Goal: Task Accomplishment & Management: Manage account settings

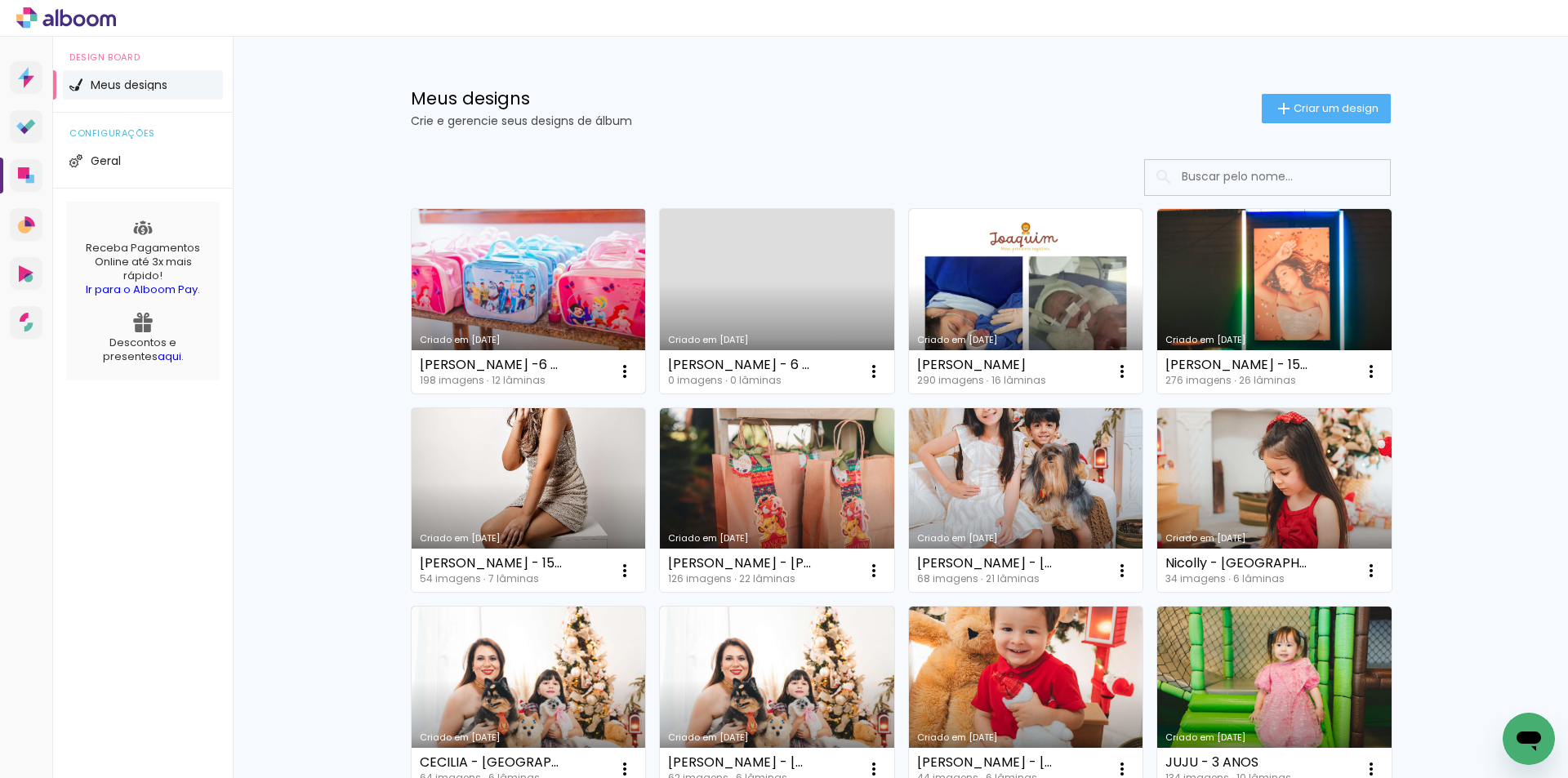
click at [518, 310] on link "Criado em [DATE]" at bounding box center [528, 301] width 234 height 185
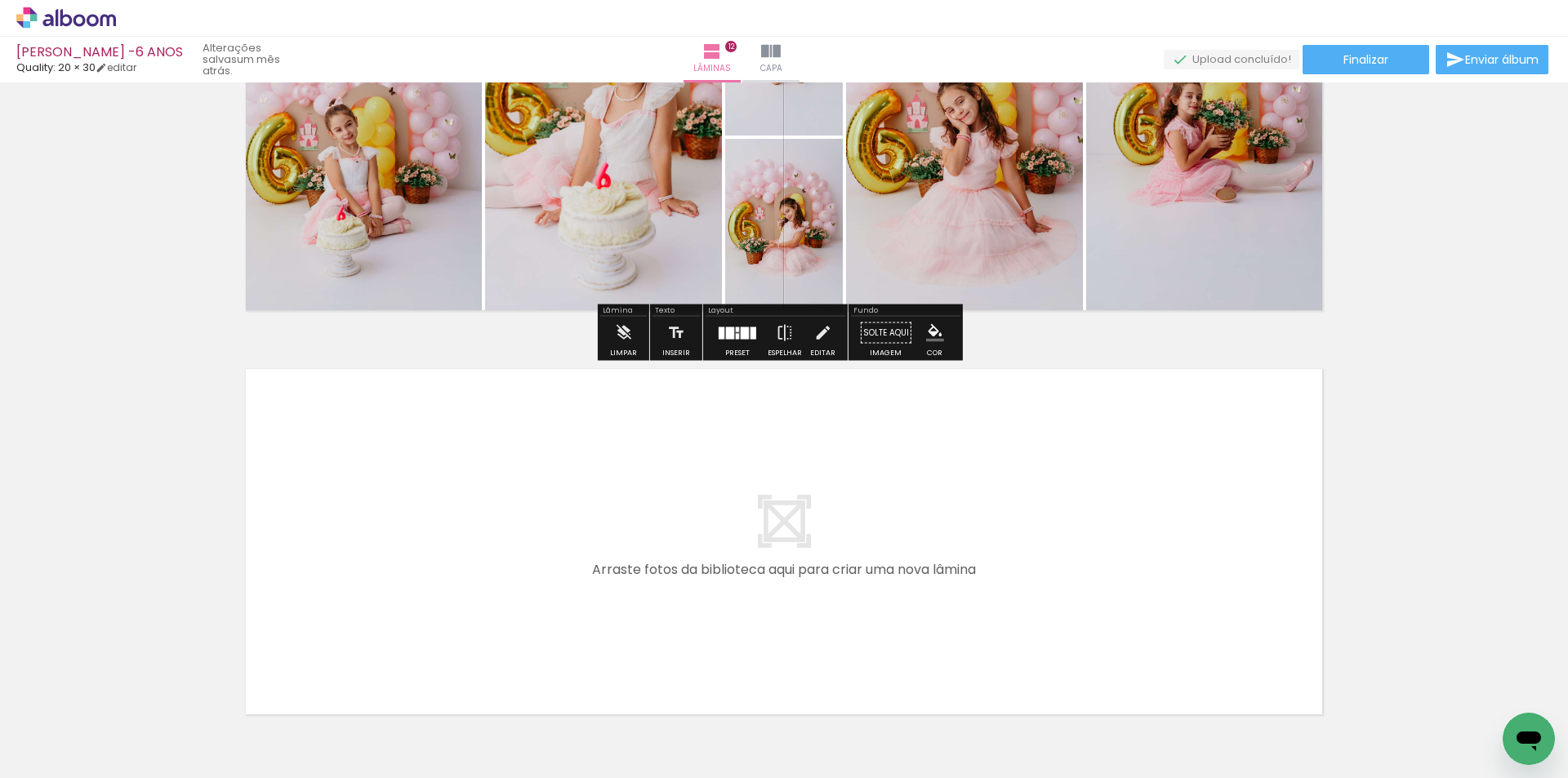
scroll to position [4642, 0]
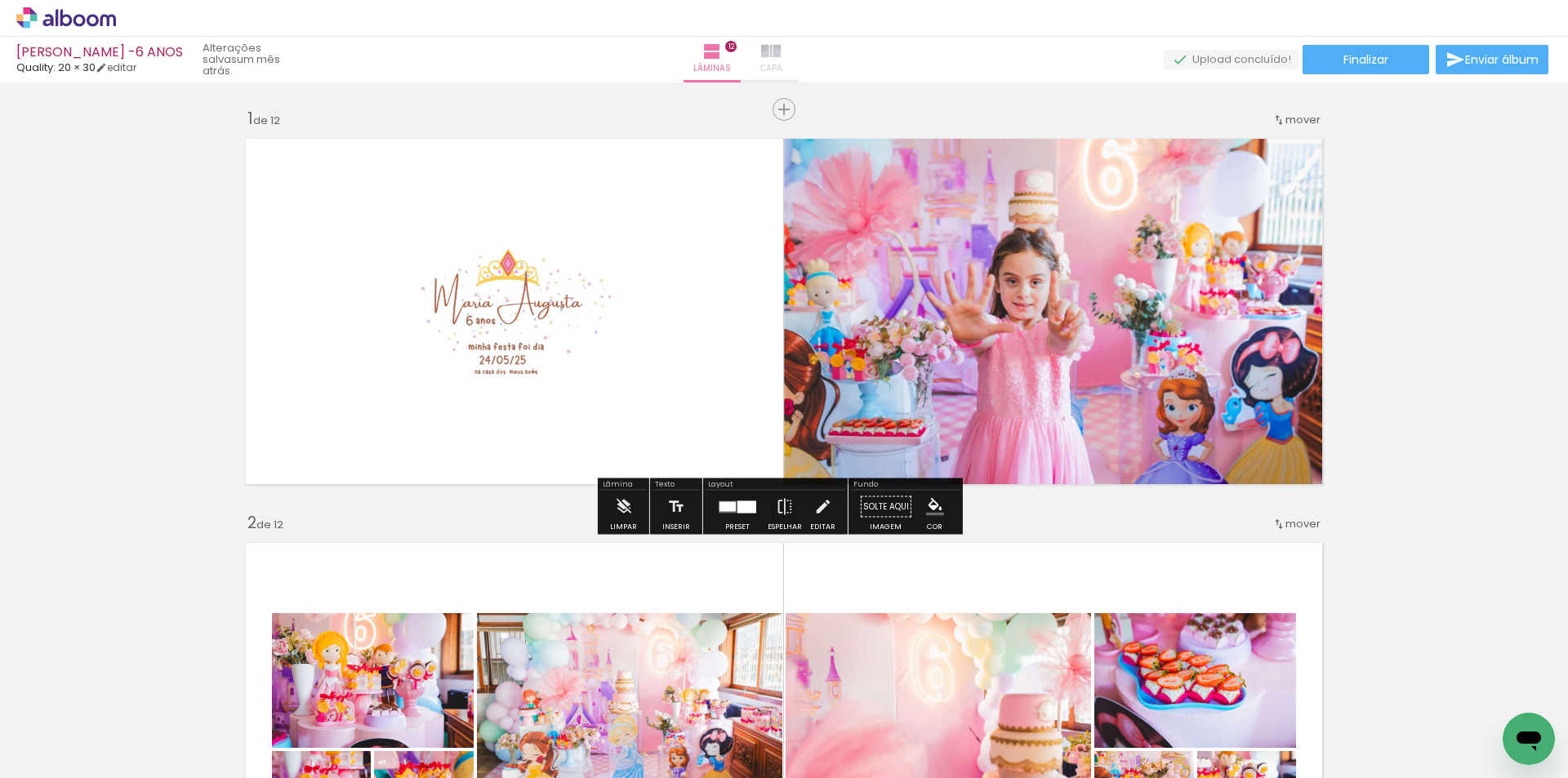
click at [783, 64] on span "Capa" at bounding box center [771, 68] width 22 height 15
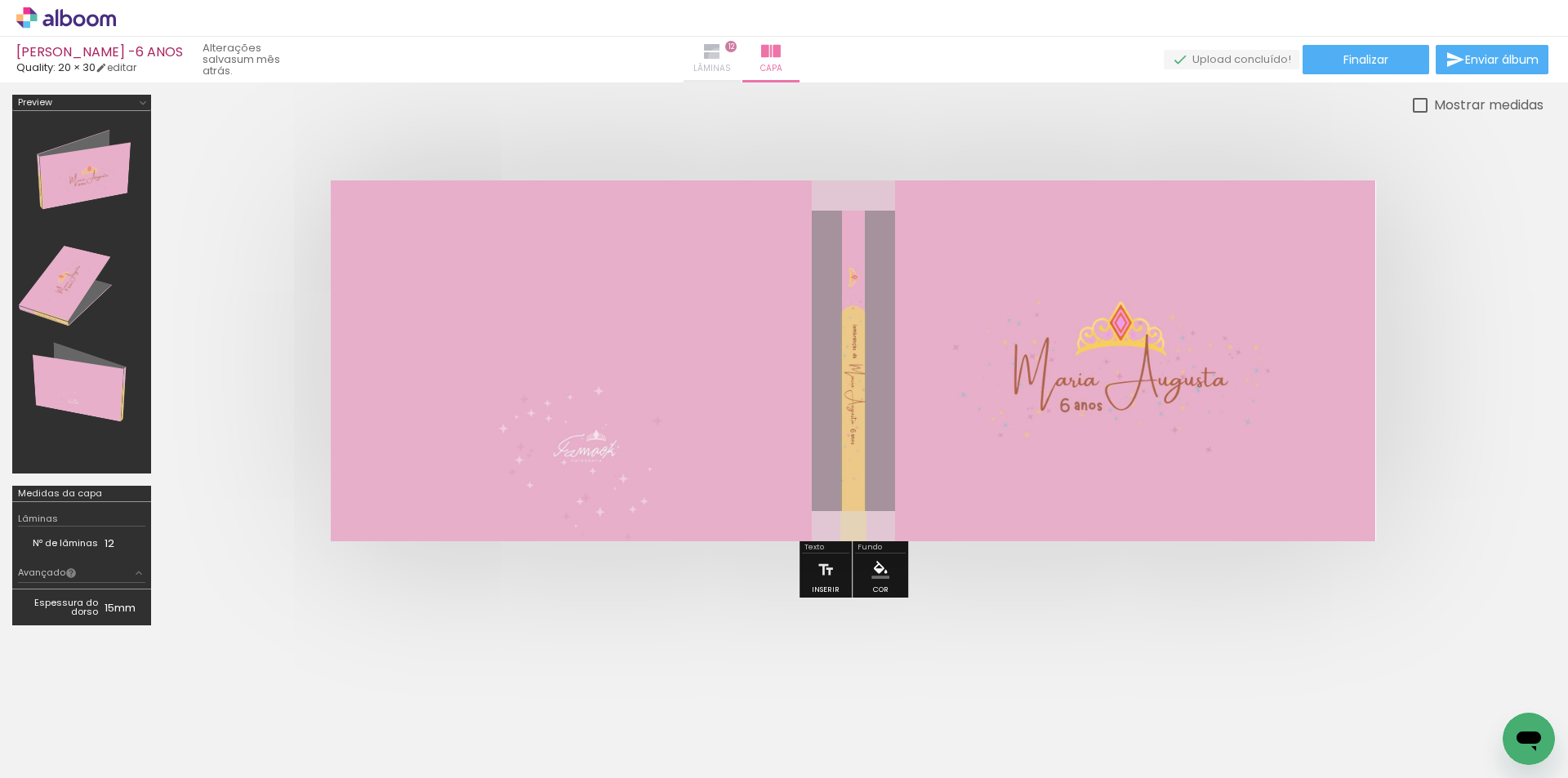
click at [722, 57] on iron-icon at bounding box center [712, 51] width 19 height 19
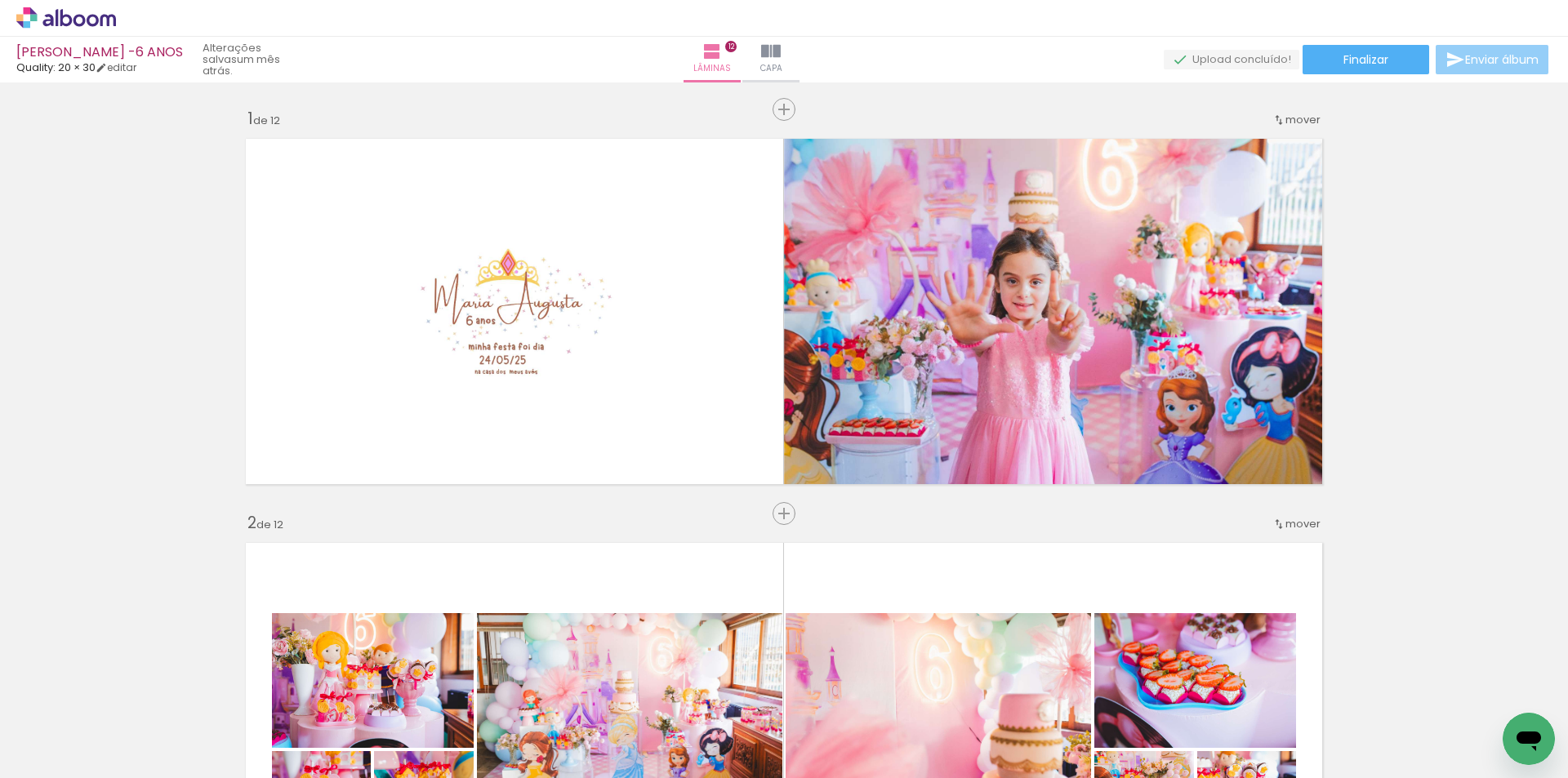
click at [1490, 56] on span "Enviar álbum" at bounding box center [1501, 59] width 73 height 11
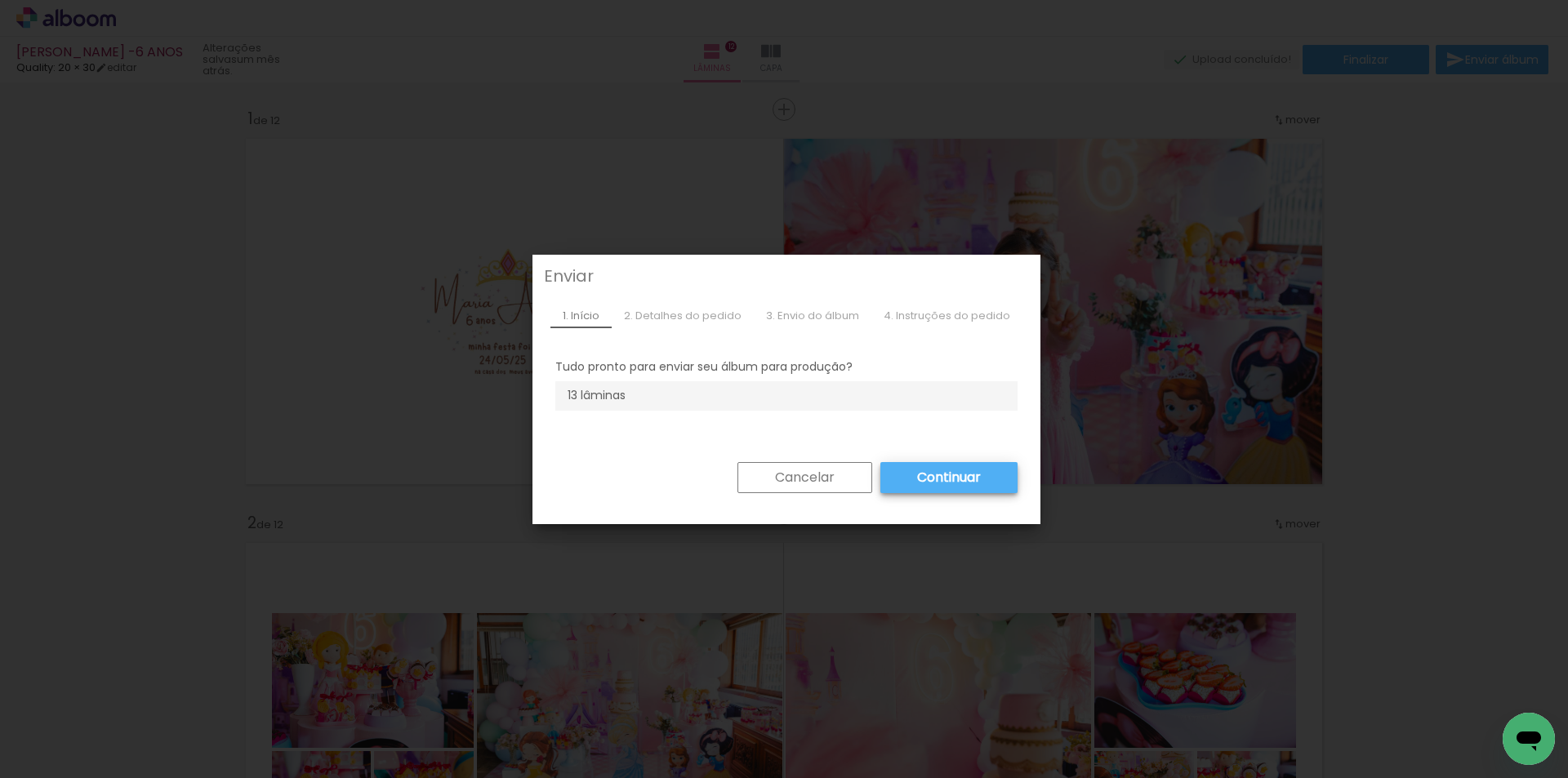
click at [0, 0] on slot "Continuar" at bounding box center [0, 0] width 0 height 0
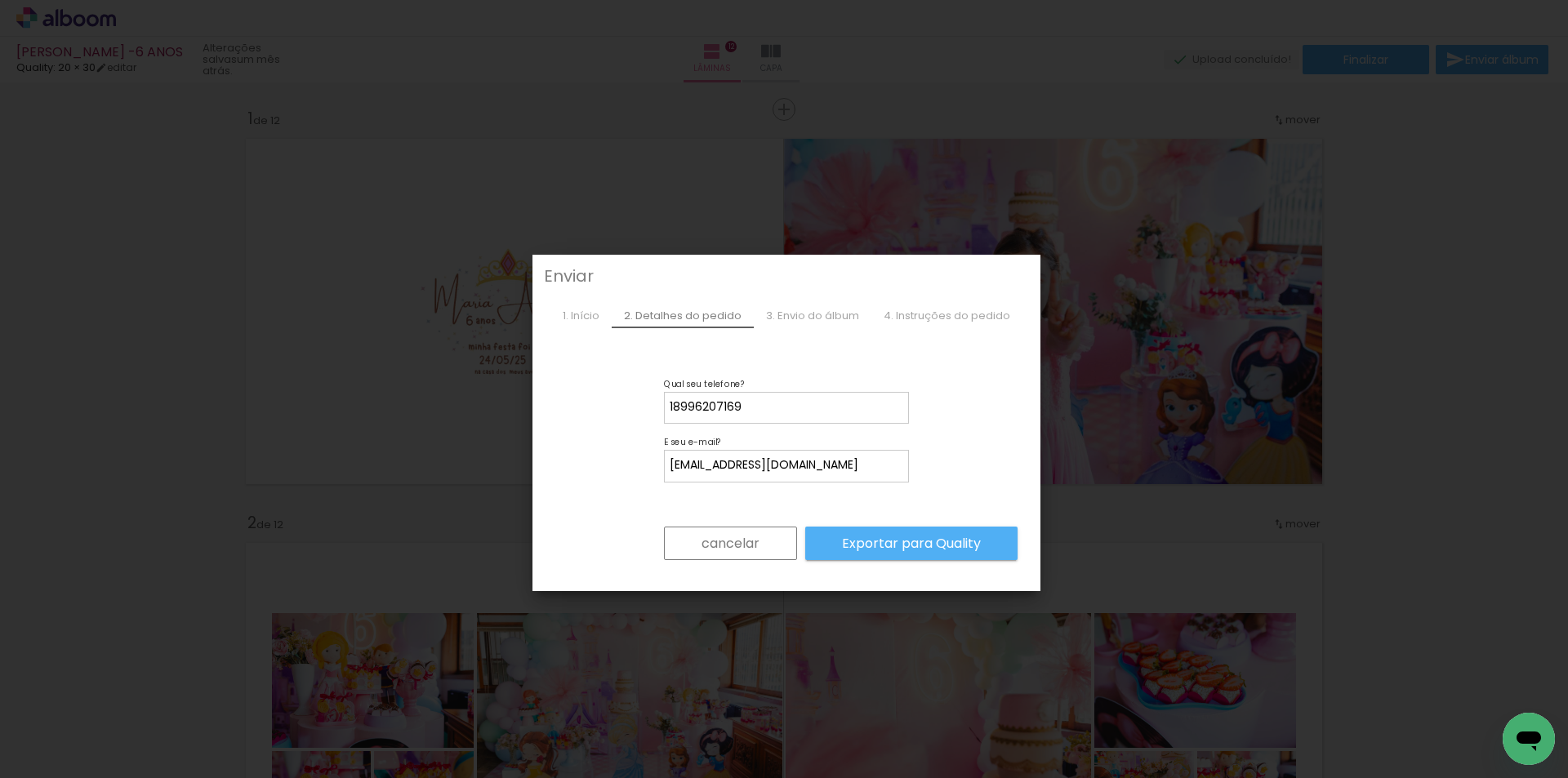
click at [763, 410] on input "18996207169" at bounding box center [786, 407] width 233 height 16
drag, startPoint x: 741, startPoint y: 405, endPoint x: 693, endPoint y: 404, distance: 48.0
click at [693, 404] on input "18996207169" at bounding box center [786, 407] width 233 height 16
click at [770, 399] on input "18996207169" at bounding box center [786, 407] width 233 height 16
click at [0, 0] on slot "Exportar para Quality" at bounding box center [0, 0] width 0 height 0
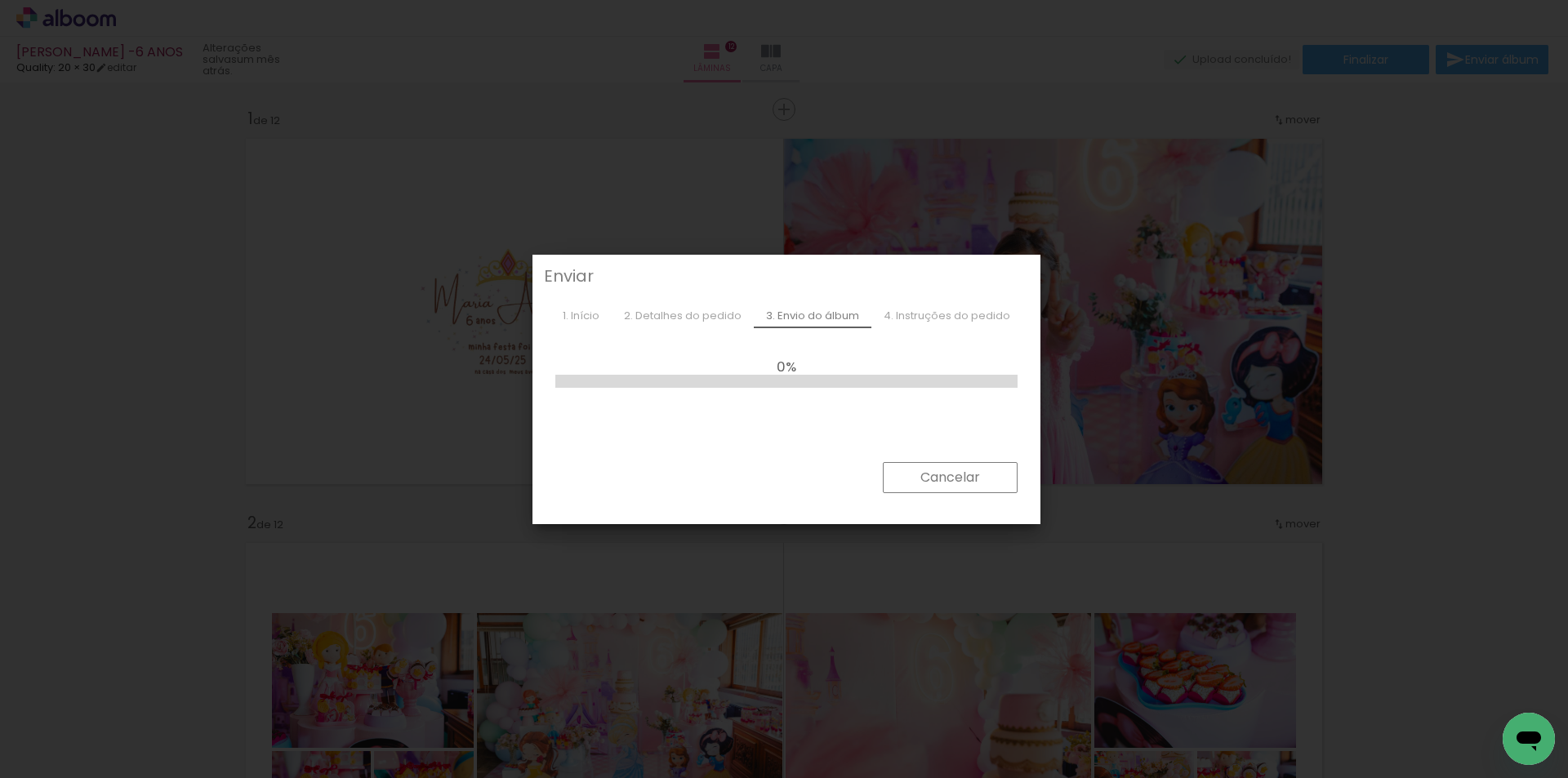
click at [0, 0] on slot "Cancelar" at bounding box center [0, 0] width 0 height 0
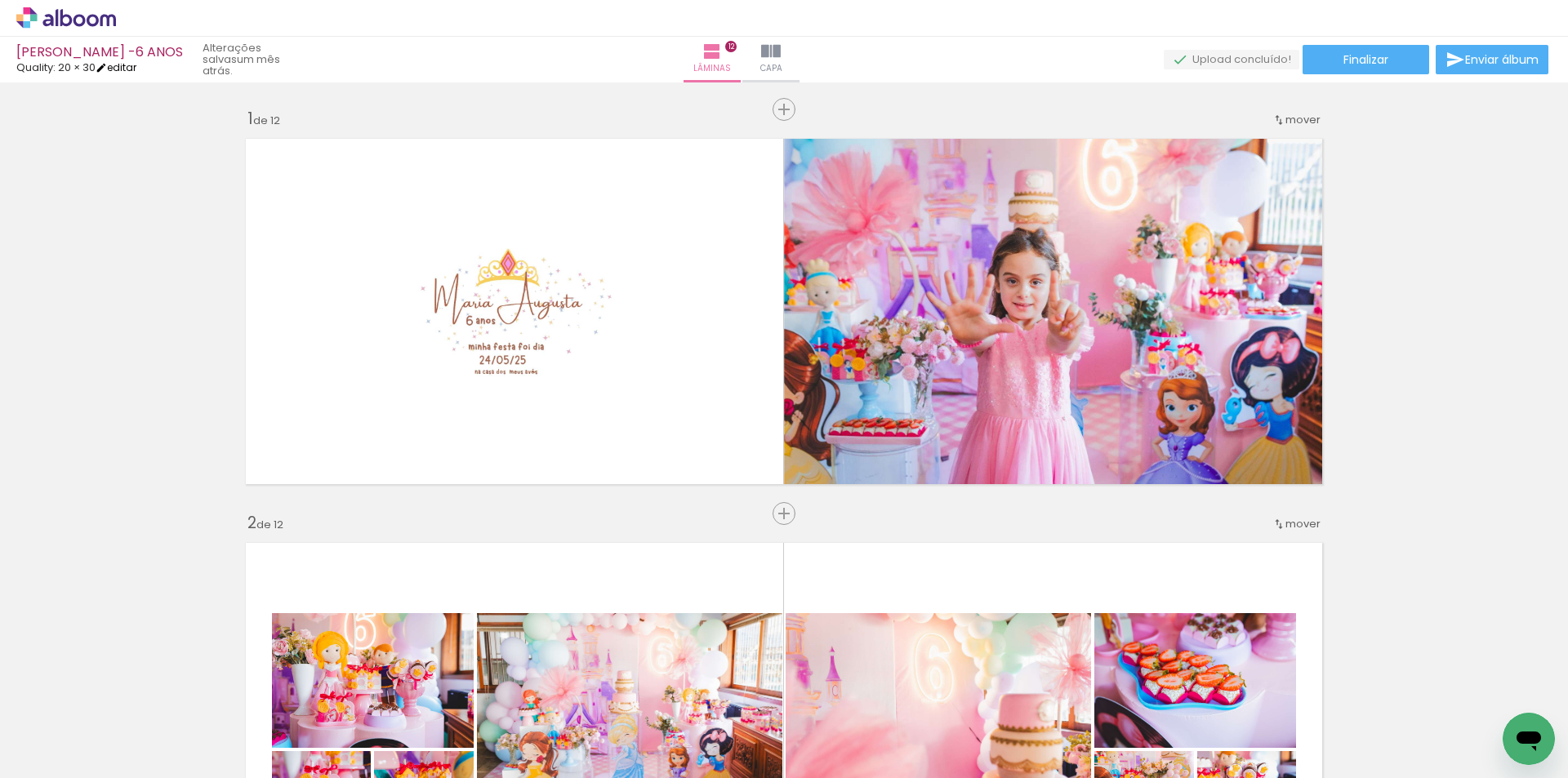
click at [128, 65] on link "editar" at bounding box center [116, 67] width 41 height 14
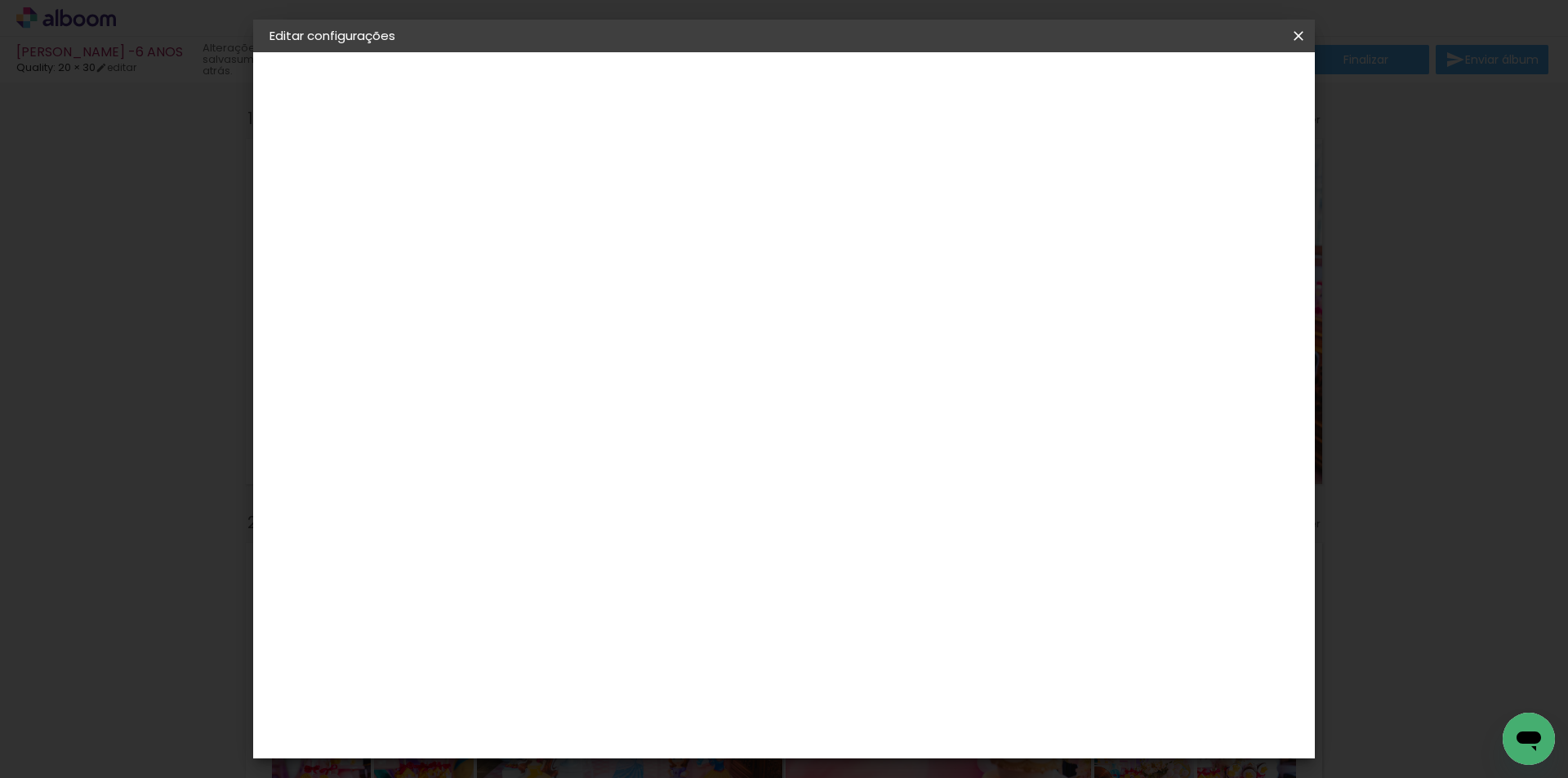
click at [330, 193] on paper-button "Quality" at bounding box center [359, 201] width 178 height 33
click at [576, 300] on input at bounding box center [578, 310] width 165 height 20
type input "viaco"
type paper-input "viaco"
click at [579, 347] on div "V" at bounding box center [562, 340] width 144 height 21
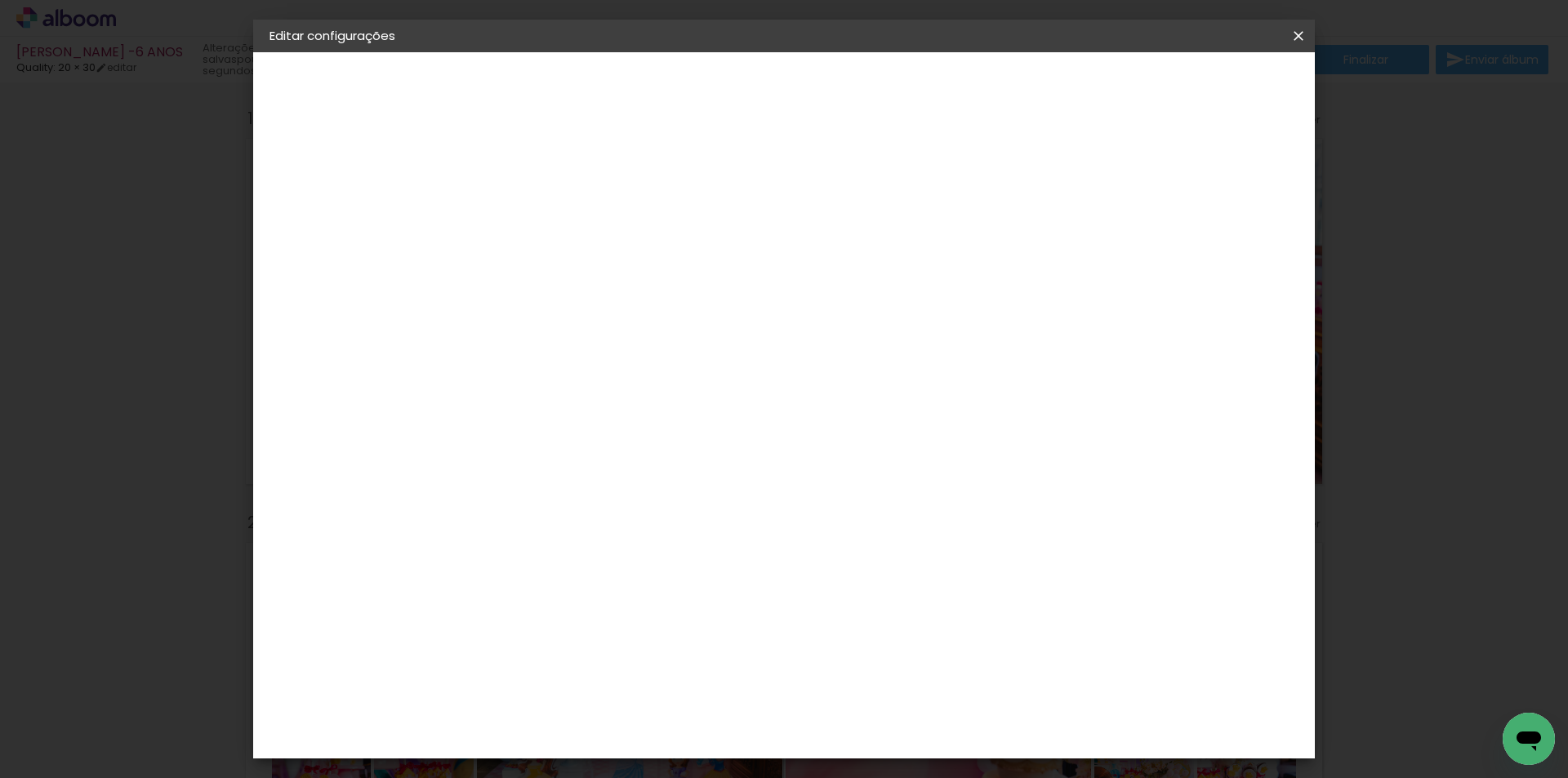
click at [578, 368] on div "Viacolor" at bounding box center [552, 368] width 53 height 13
click at [799, 97] on paper-button "Avançar" at bounding box center [758, 86] width 80 height 27
click at [600, 276] on input "text" at bounding box center [568, 284] width 64 height 26
click at [666, 162] on div "Opções disponíveis Padrão Tamanho Escolha o tamanho" at bounding box center [579, 311] width 177 height 306
click at [1305, 43] on iron-icon at bounding box center [1299, 35] width 19 height 16
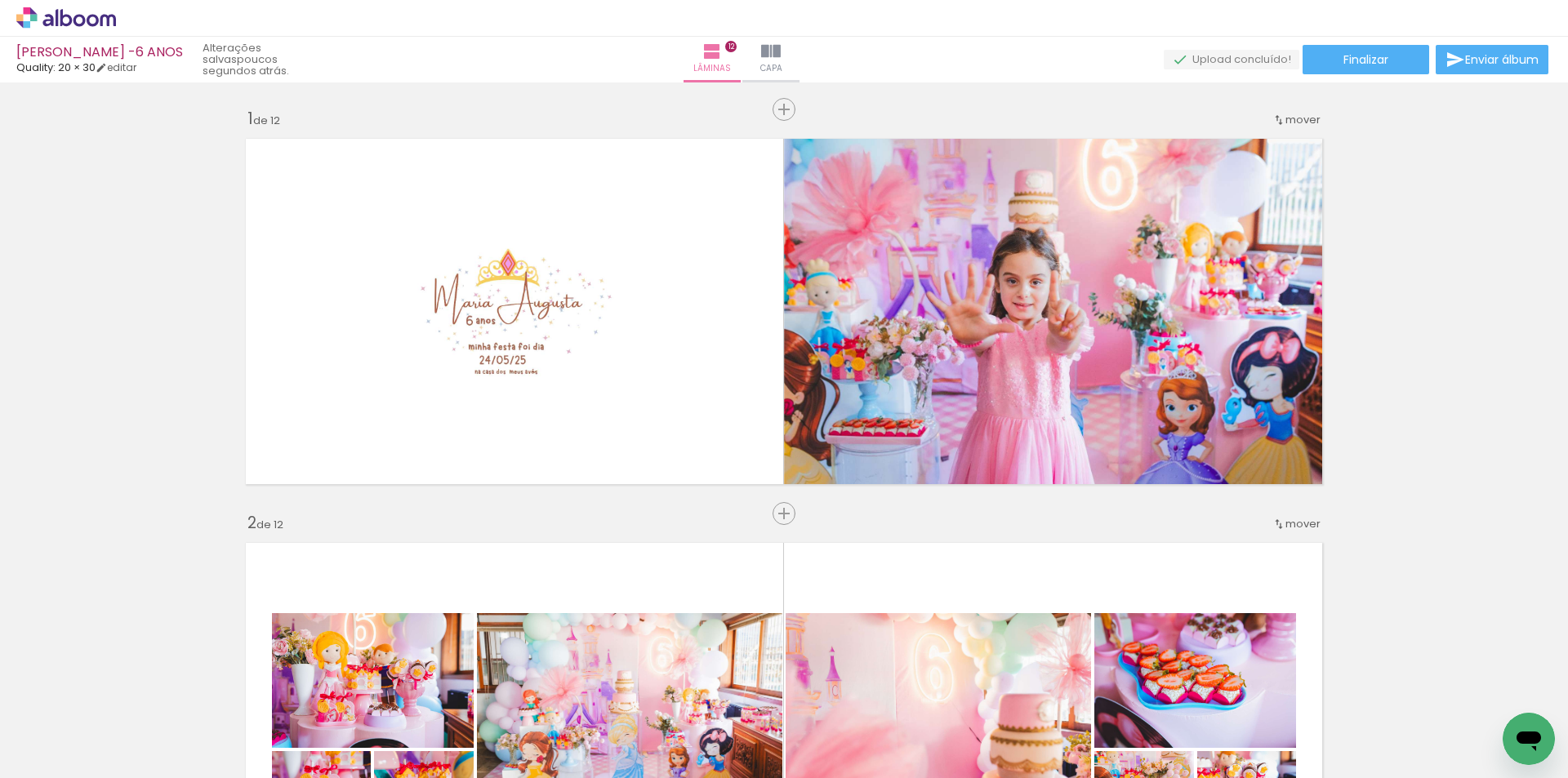
click at [48, 70] on span "Quality: 20 × 30" at bounding box center [56, 67] width 80 height 16
click at [122, 70] on link "editar" at bounding box center [116, 67] width 41 height 14
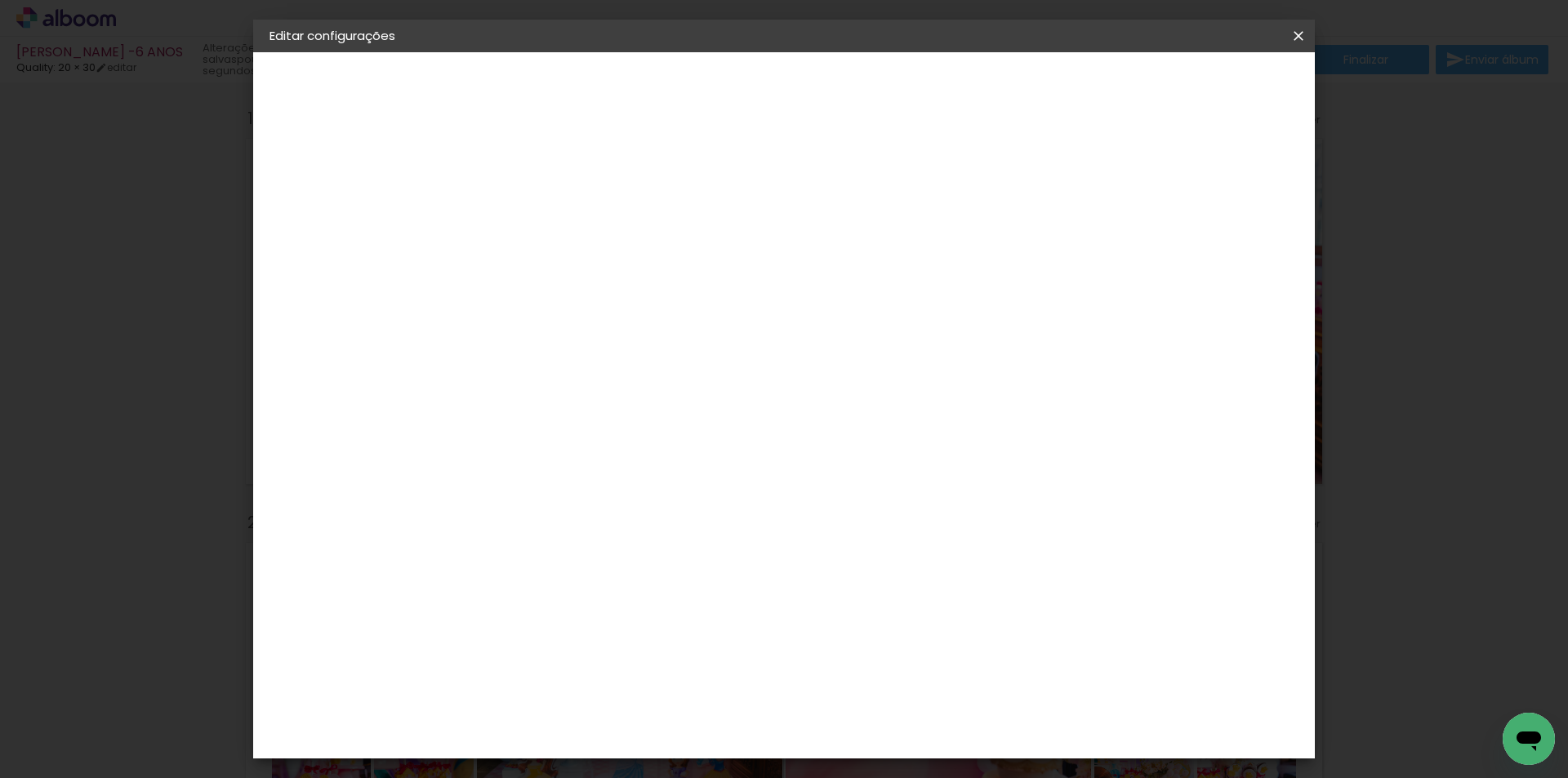
click at [345, 200] on div "Quality" at bounding box center [324, 201] width 41 height 11
click at [568, 319] on input "viaco" at bounding box center [562, 310] width 133 height 20
click at [579, 362] on div "Viacolor" at bounding box center [552, 368] width 53 height 13
click at [799, 87] on paper-button "Avançar" at bounding box center [758, 86] width 80 height 27
click at [620, 275] on iron-icon at bounding box center [610, 284] width 19 height 19
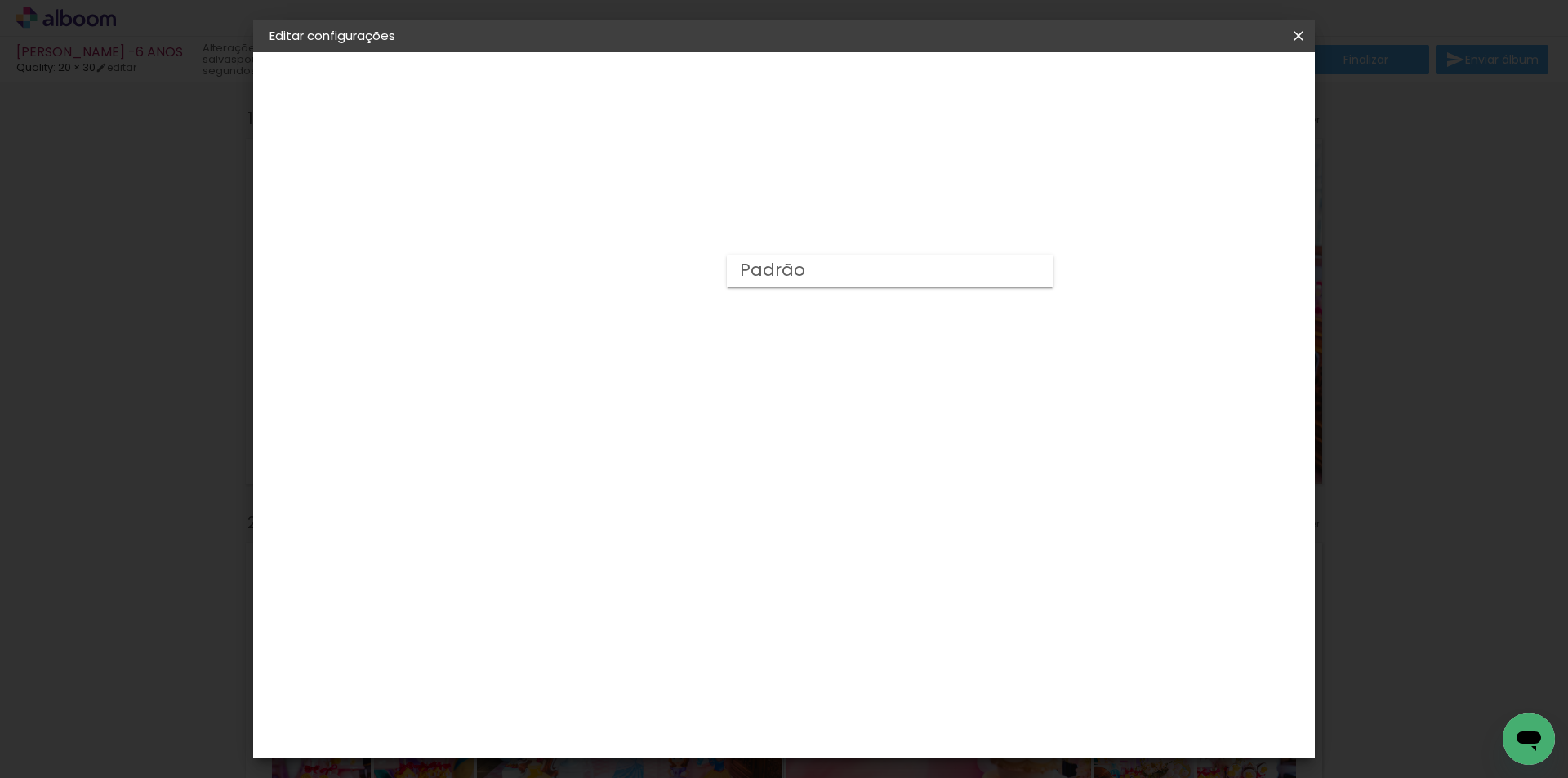
click at [844, 272] on paper-item "Padrão" at bounding box center [890, 270] width 327 height 33
type input "Padrão"
click at [647, 508] on span "25 × 25" at bounding box center [609, 529] width 76 height 43
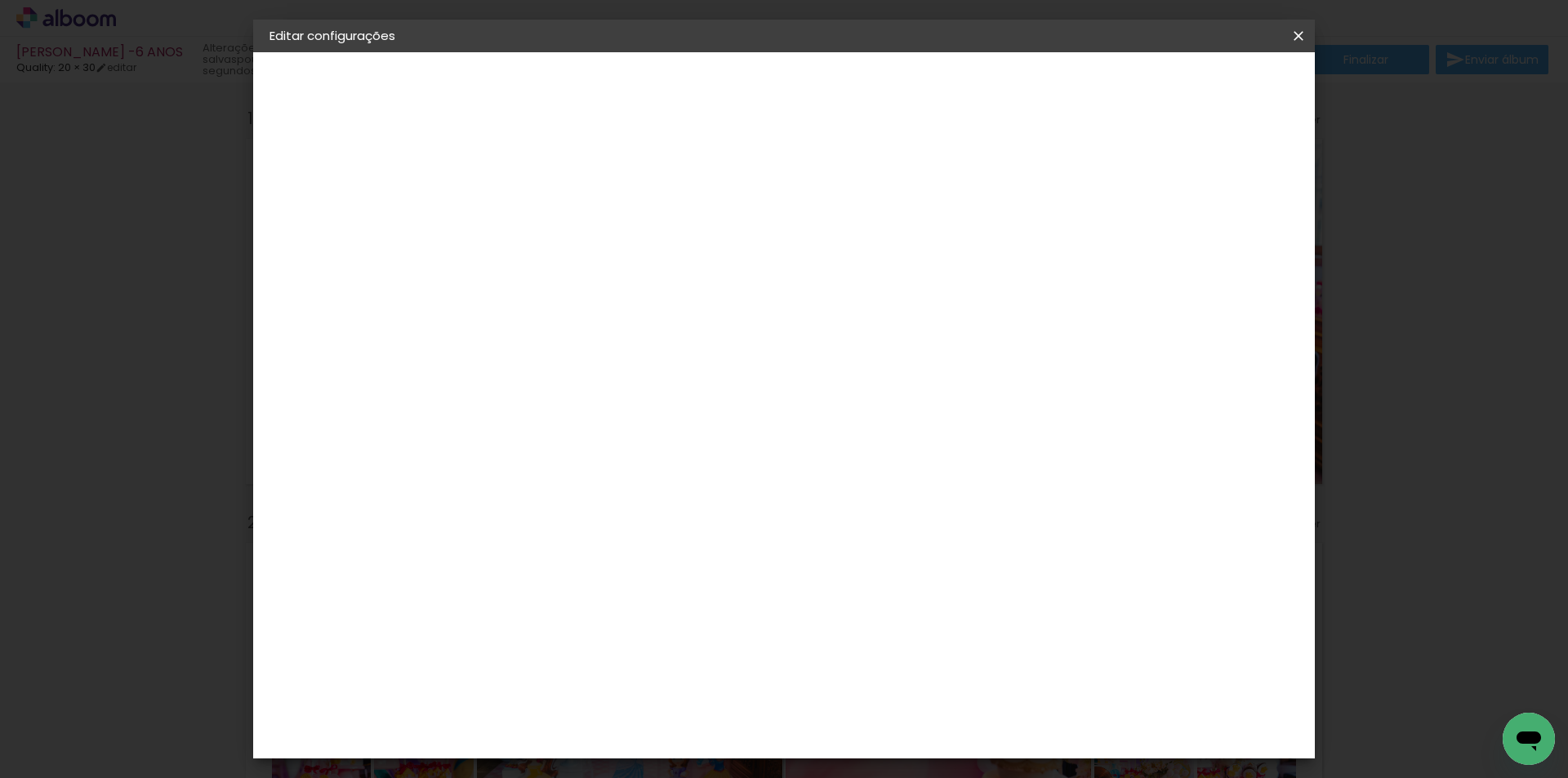
click at [0, 0] on slot "Avançar" at bounding box center [0, 0] width 0 height 0
click at [1196, 90] on span "Salvar configurações" at bounding box center [1135, 87] width 121 height 11
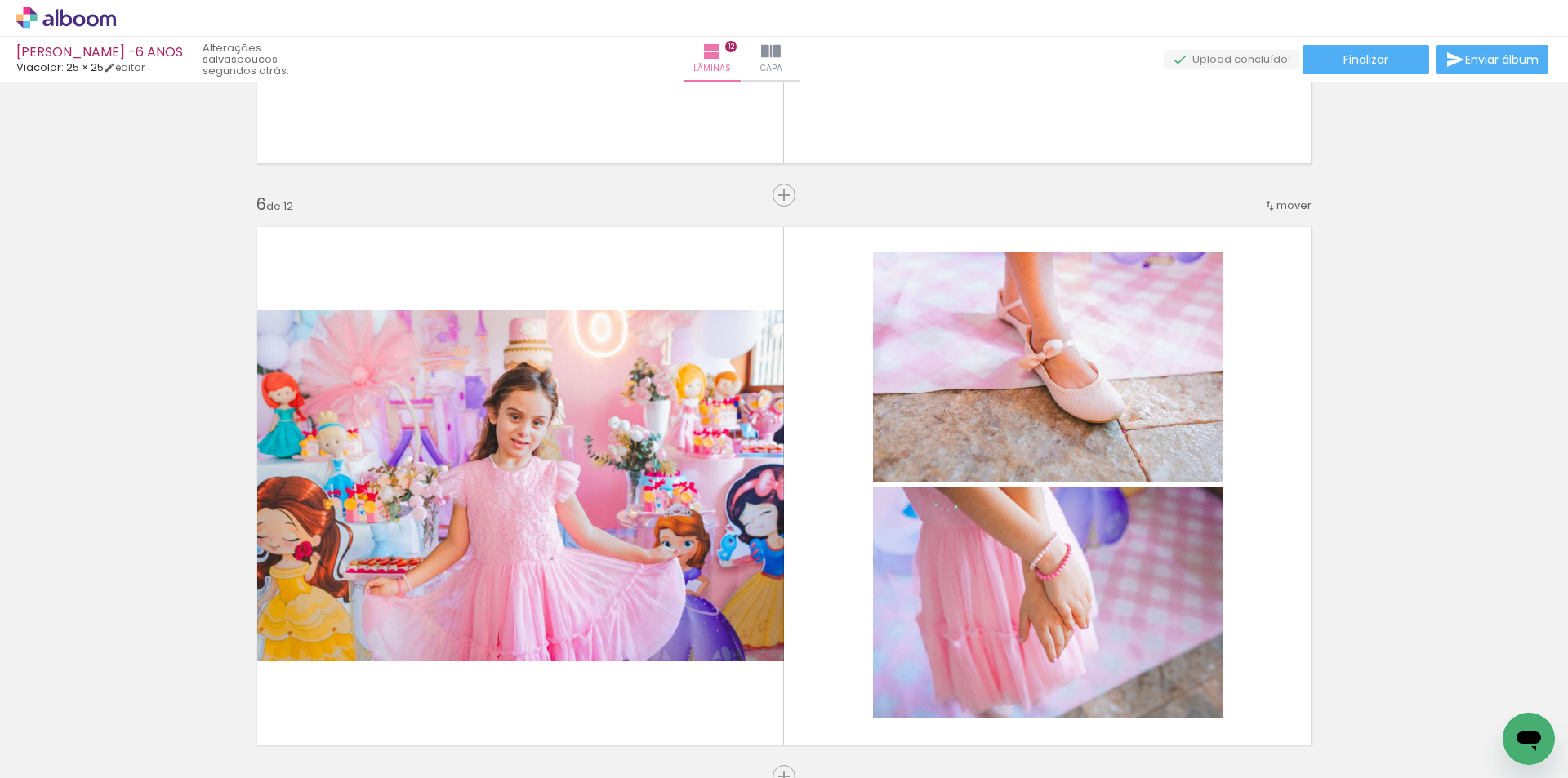
scroll to position [2781, 0]
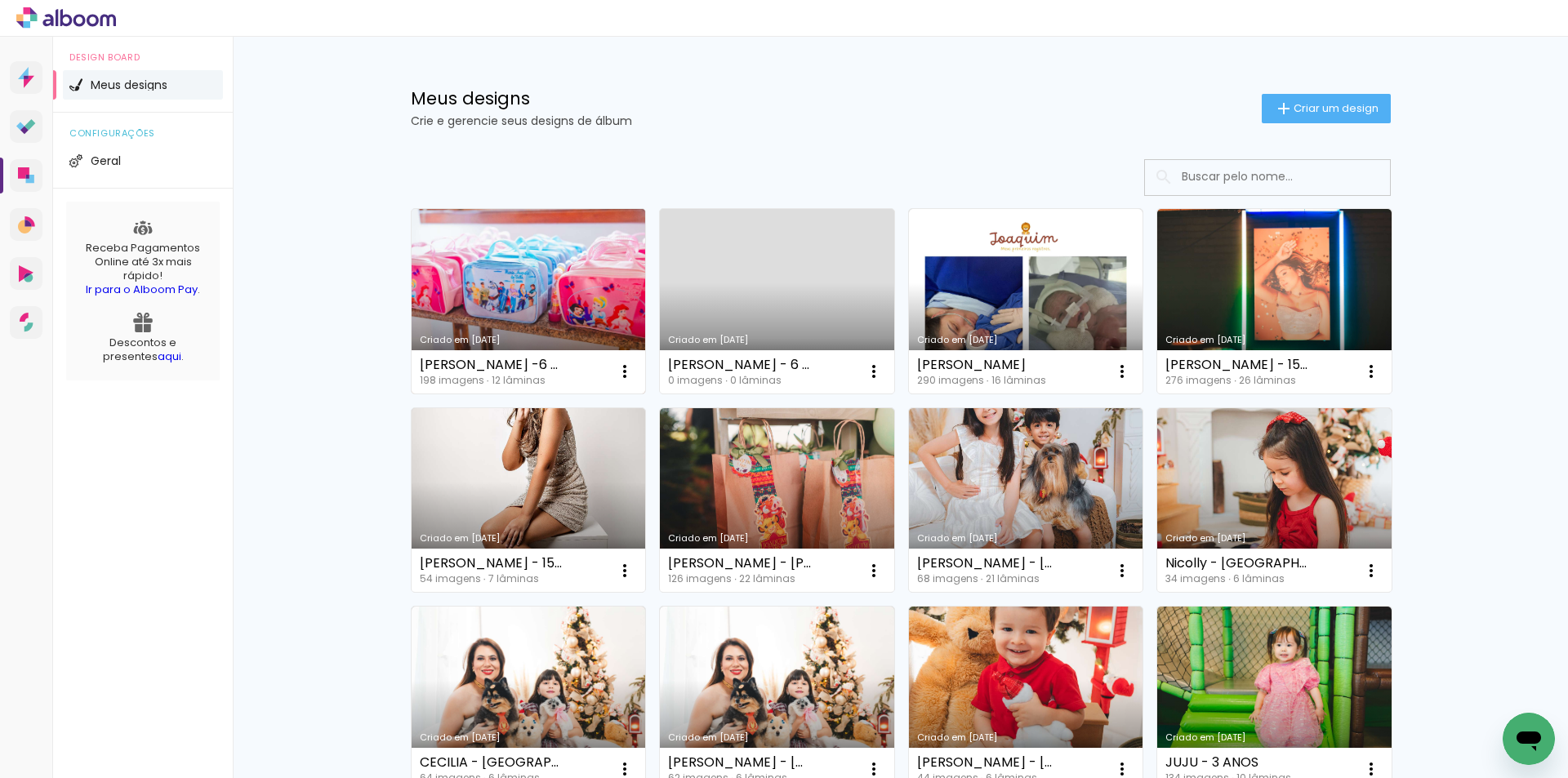
click at [486, 245] on link "Criado em [DATE]" at bounding box center [528, 301] width 234 height 185
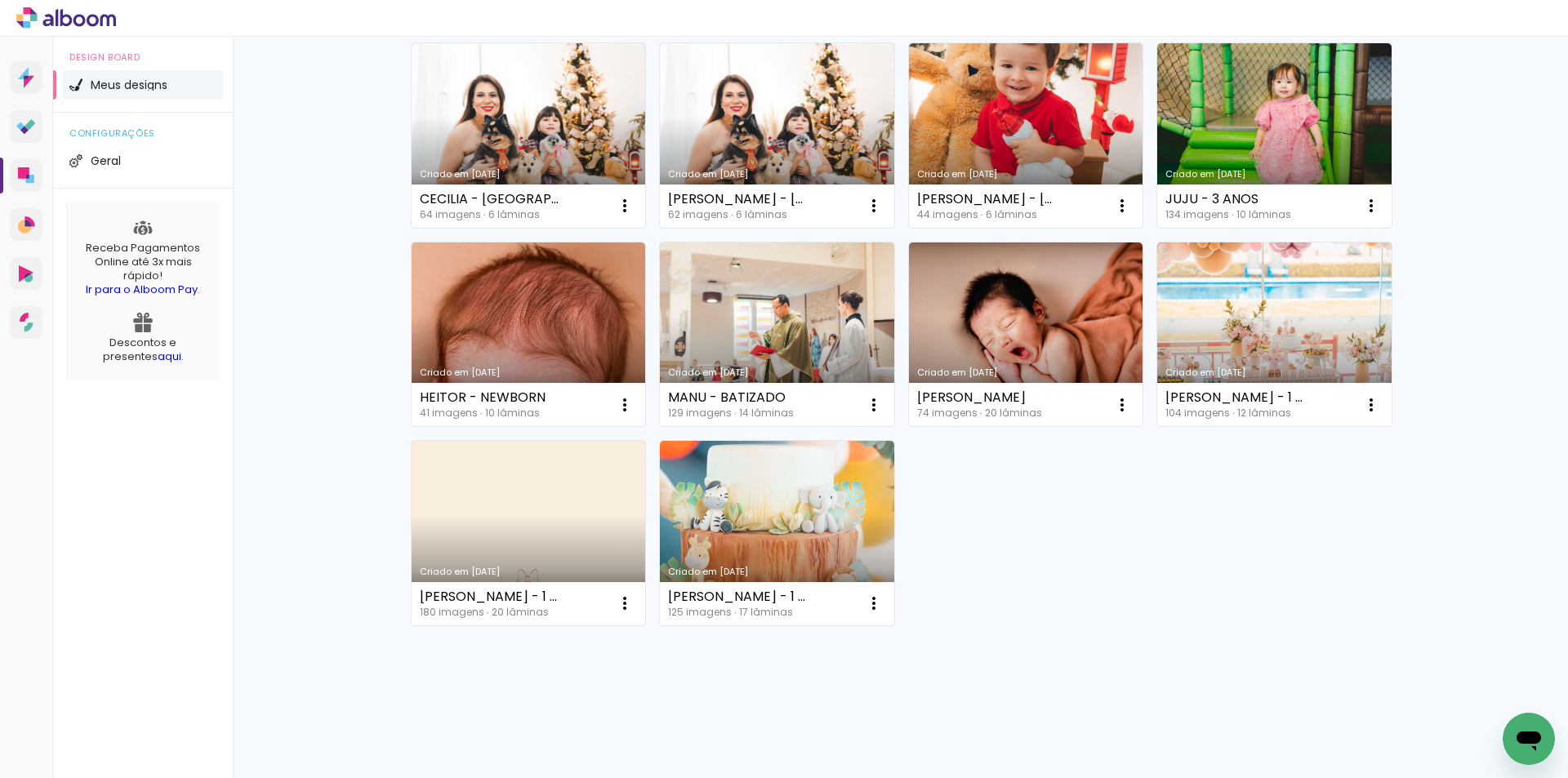
scroll to position [481, 0]
